Goal: Task Accomplishment & Management: Manage account settings

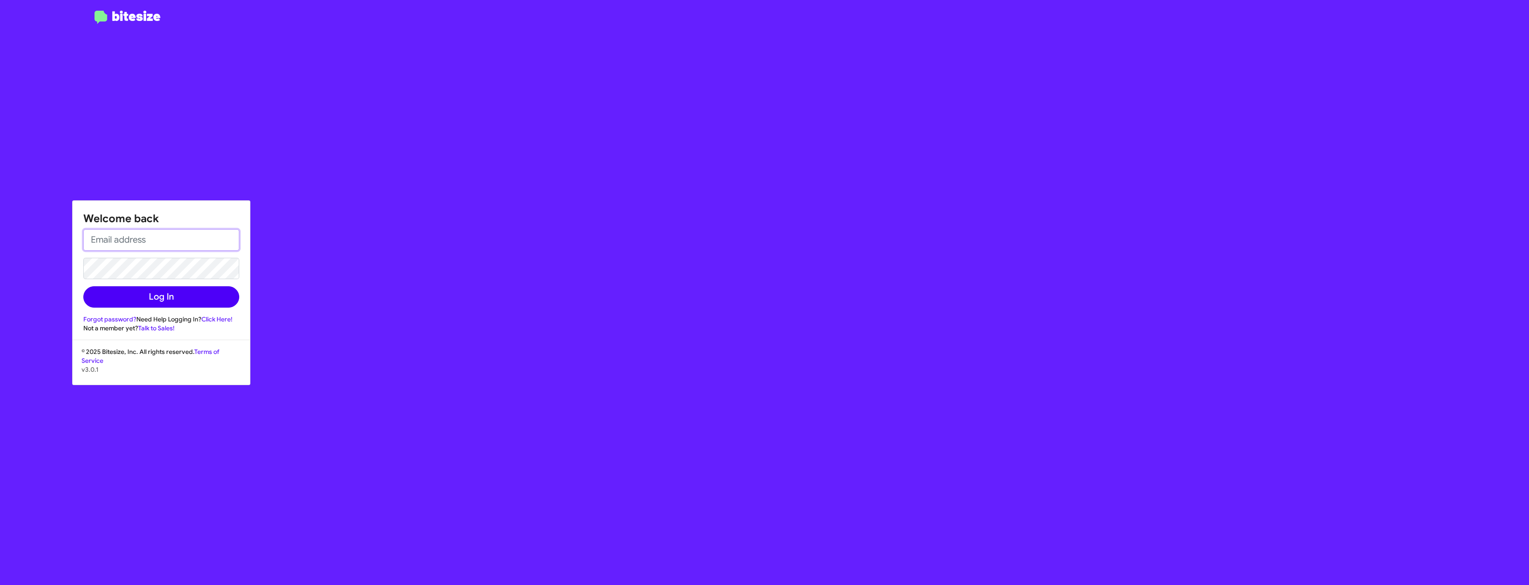
type input "dmiller@tonygroup.com"
click at [139, 298] on button "Log In" at bounding box center [161, 296] width 156 height 21
